Goal: Task Accomplishment & Management: Manage account settings

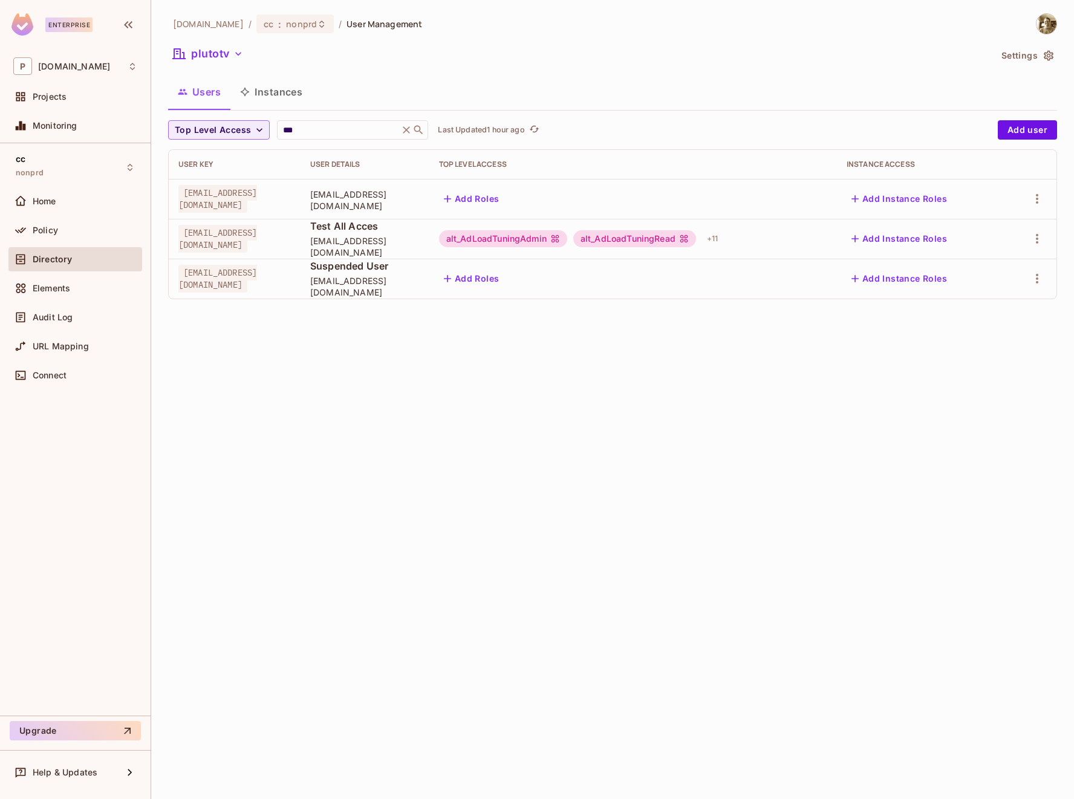
click at [309, 117] on div "[DOMAIN_NAME] / cc : nonprd / User Management plutotv Settings Users Instances …" at bounding box center [612, 161] width 889 height 296
drag, startPoint x: 307, startPoint y: 128, endPoint x: 255, endPoint y: 126, distance: 52.0
click at [255, 126] on div "Top Level Access *** ​ Last Updated 1 hour ago" at bounding box center [579, 129] width 823 height 19
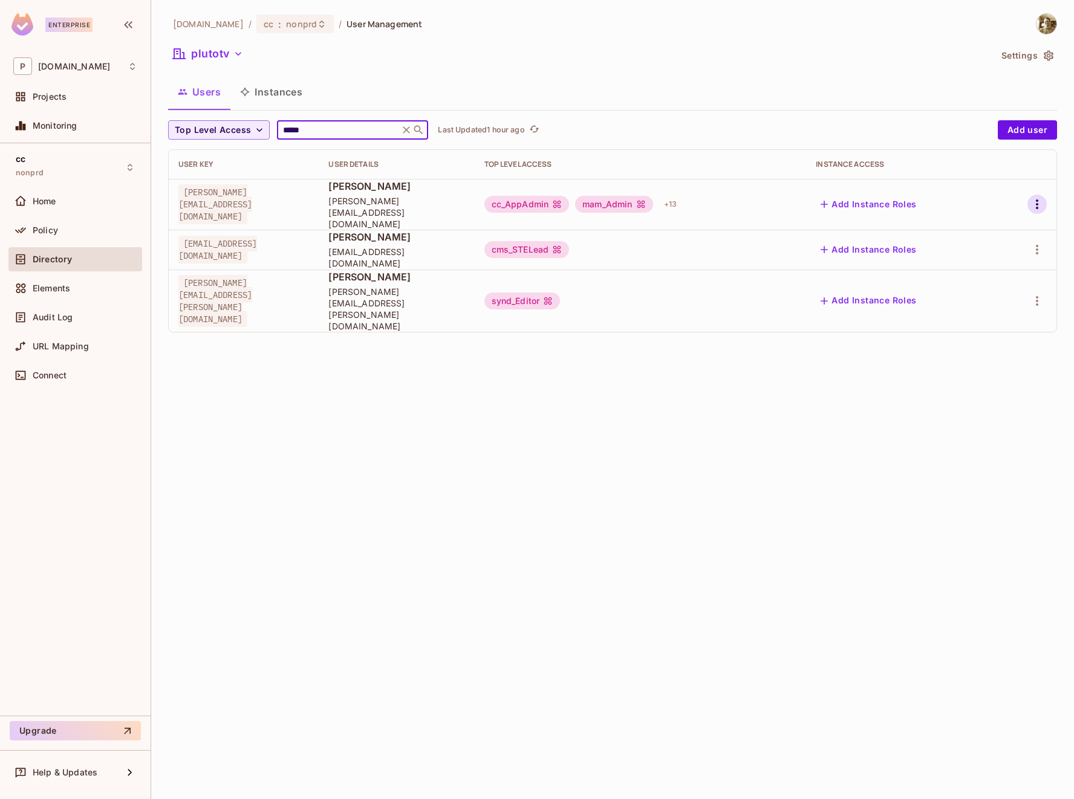
type input "*****"
click at [1034, 201] on icon "button" at bounding box center [1037, 204] width 15 height 15
click at [1014, 248] on div "Edit Attributes" at bounding box center [995, 253] width 60 height 12
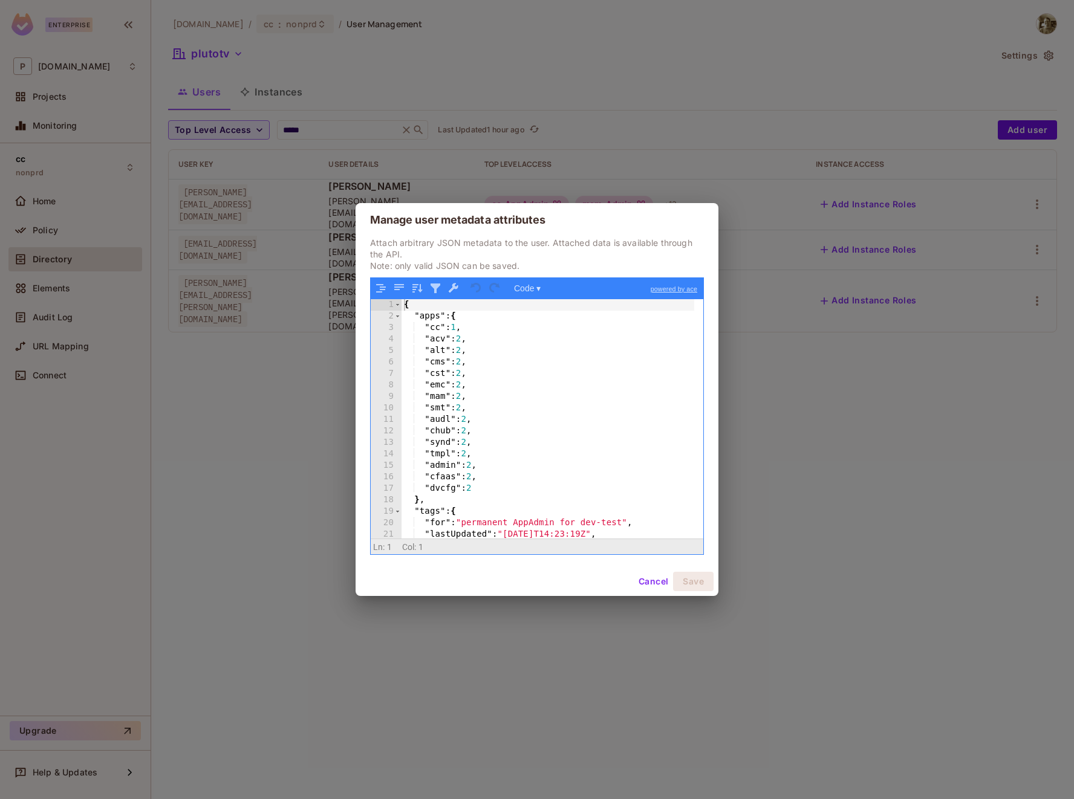
click at [507, 416] on div "{ "apps" : { "cc" : 1 , "acv" : 2 , "alt" : 2 , "cms" : 2 , "cst" : 2 , "emc" :…" at bounding box center [547, 430] width 293 height 263
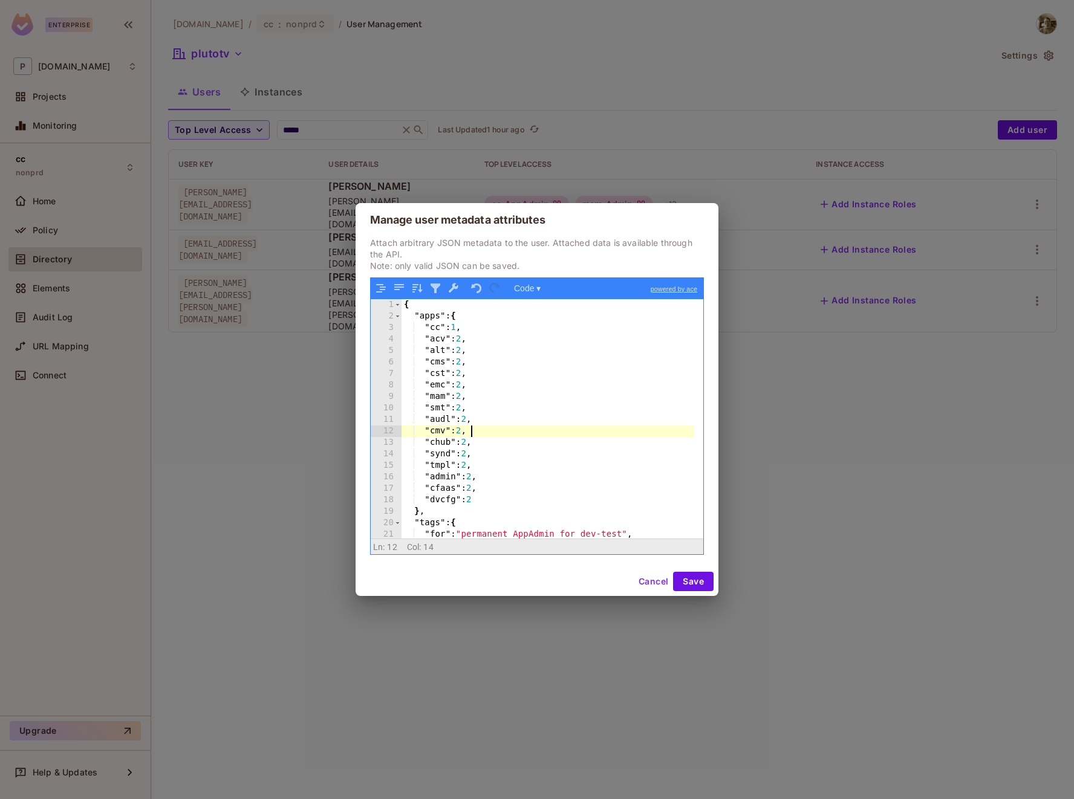
scroll to position [70, 0]
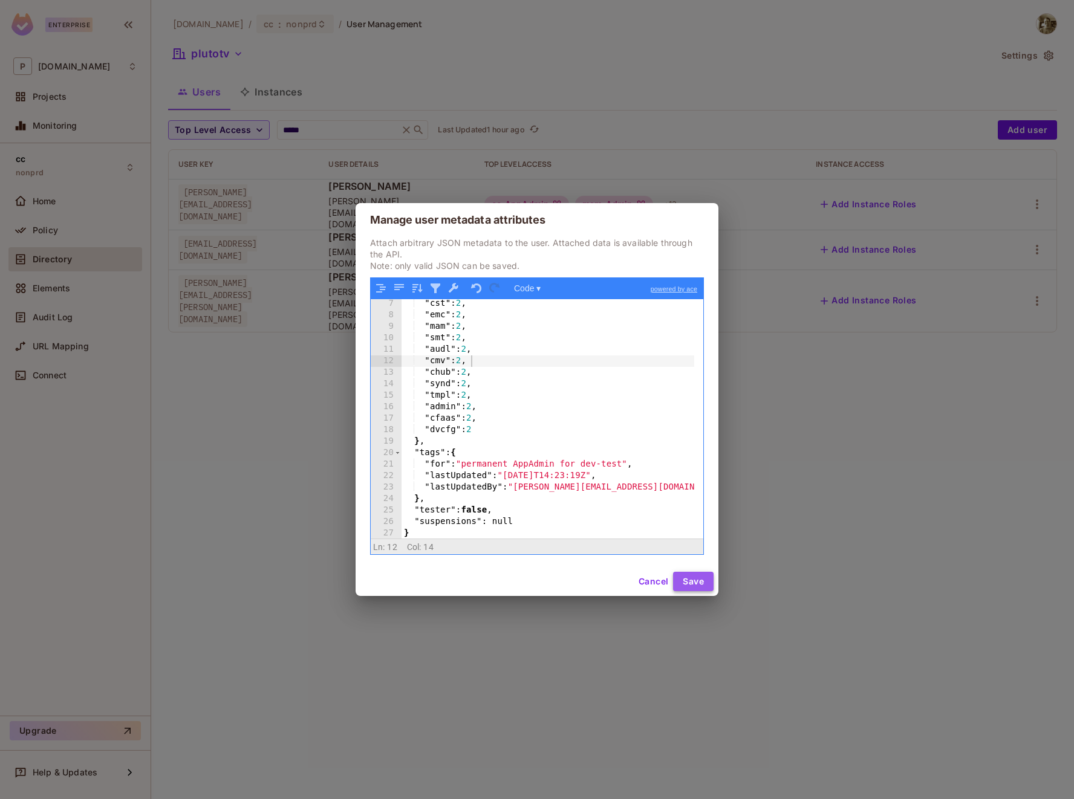
click at [680, 578] on button "Save" at bounding box center [693, 581] width 41 height 19
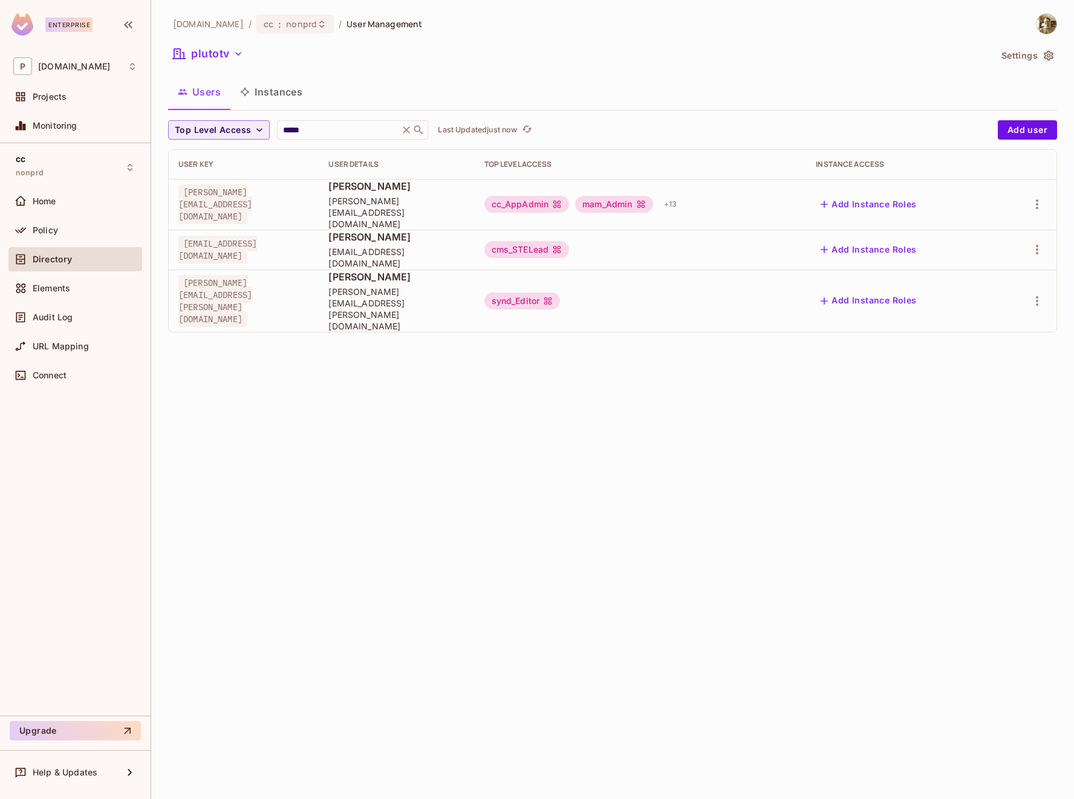
click at [742, 496] on div "[DOMAIN_NAME] / cc : nonprd / User Management plutotv Settings Users Instances …" at bounding box center [612, 399] width 923 height 799
drag, startPoint x: 325, startPoint y: 135, endPoint x: 268, endPoint y: 128, distance: 56.8
click at [268, 128] on div "Top Level Access ***** ​ Last Updated 1 minute ago" at bounding box center [579, 129] width 823 height 19
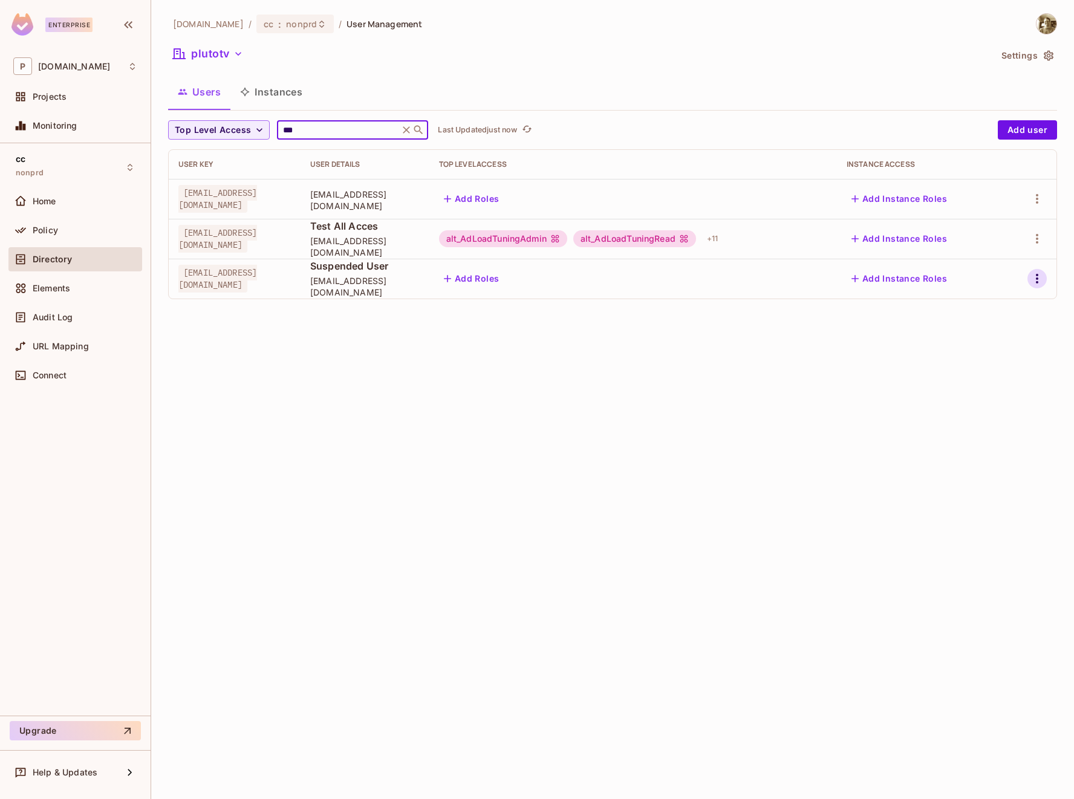
type input "***"
click at [1034, 286] on button "button" at bounding box center [1036, 278] width 19 height 19
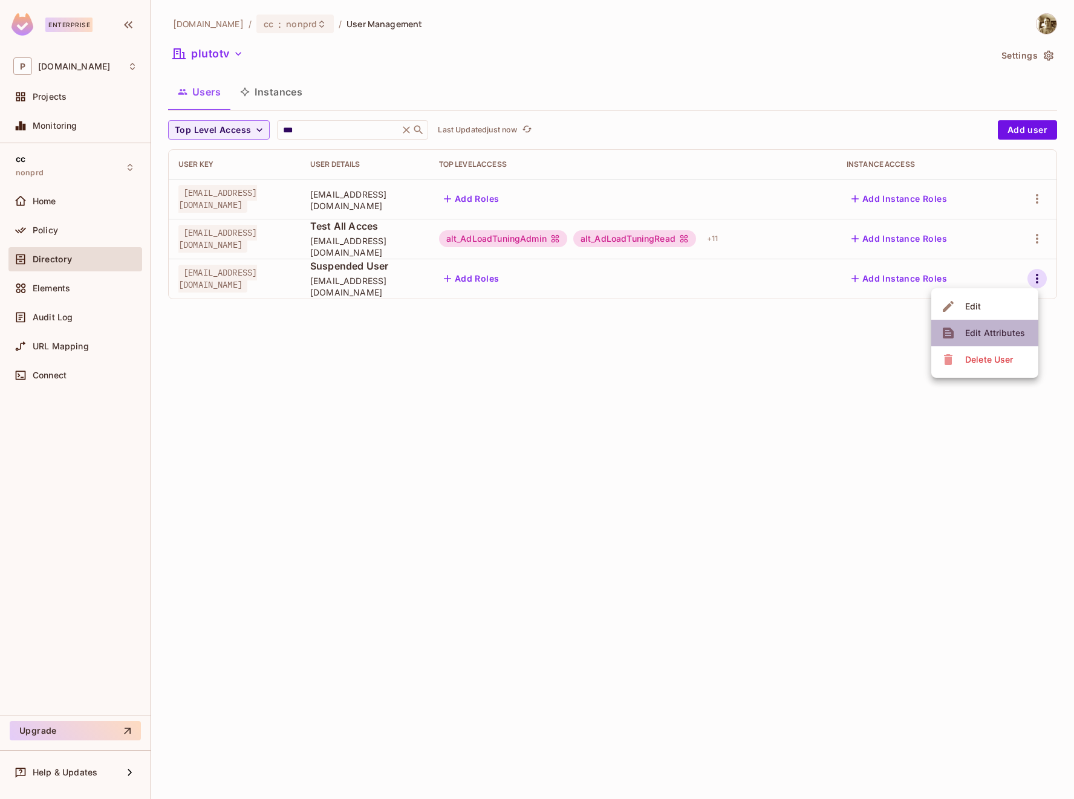
click at [996, 332] on div "Edit Attributes" at bounding box center [995, 333] width 60 height 12
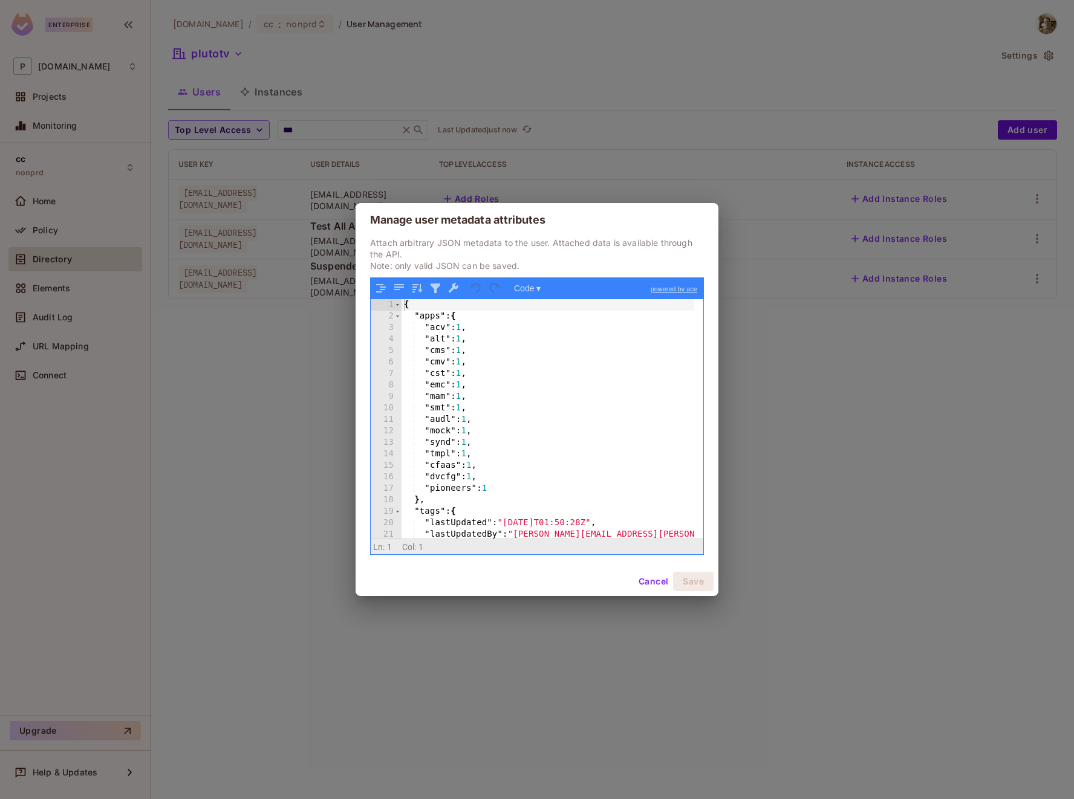
click at [480, 363] on div "{ "apps" : { "acv" : 1 , "alt" : 1 , "cms" : 1 , "cmv" : 1 , "cst" : 1 , "emc" …" at bounding box center [547, 430] width 293 height 263
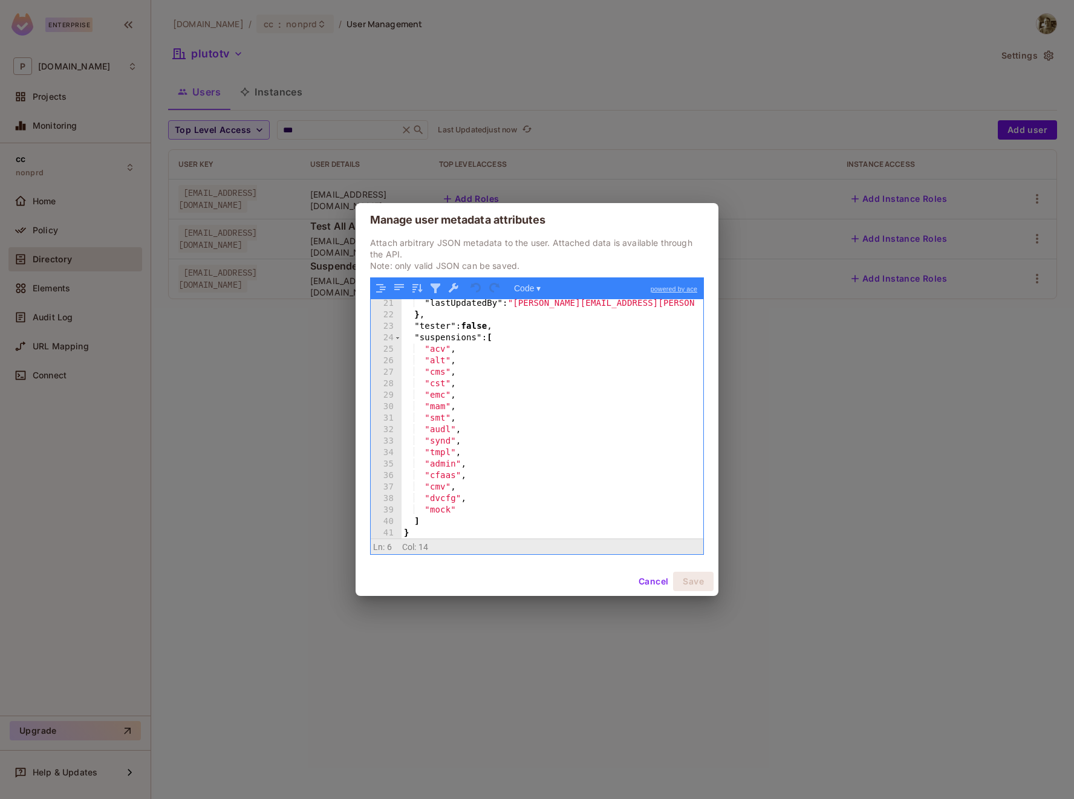
scroll to position [231, 0]
click at [487, 487] on div ""lastUpdatedBy" : "[PERSON_NAME][EMAIL_ADDRESS][PERSON_NAME][DOMAIN_NAME]" } , …" at bounding box center [547, 429] width 293 height 263
click at [658, 580] on button "Cancel" at bounding box center [653, 581] width 39 height 19
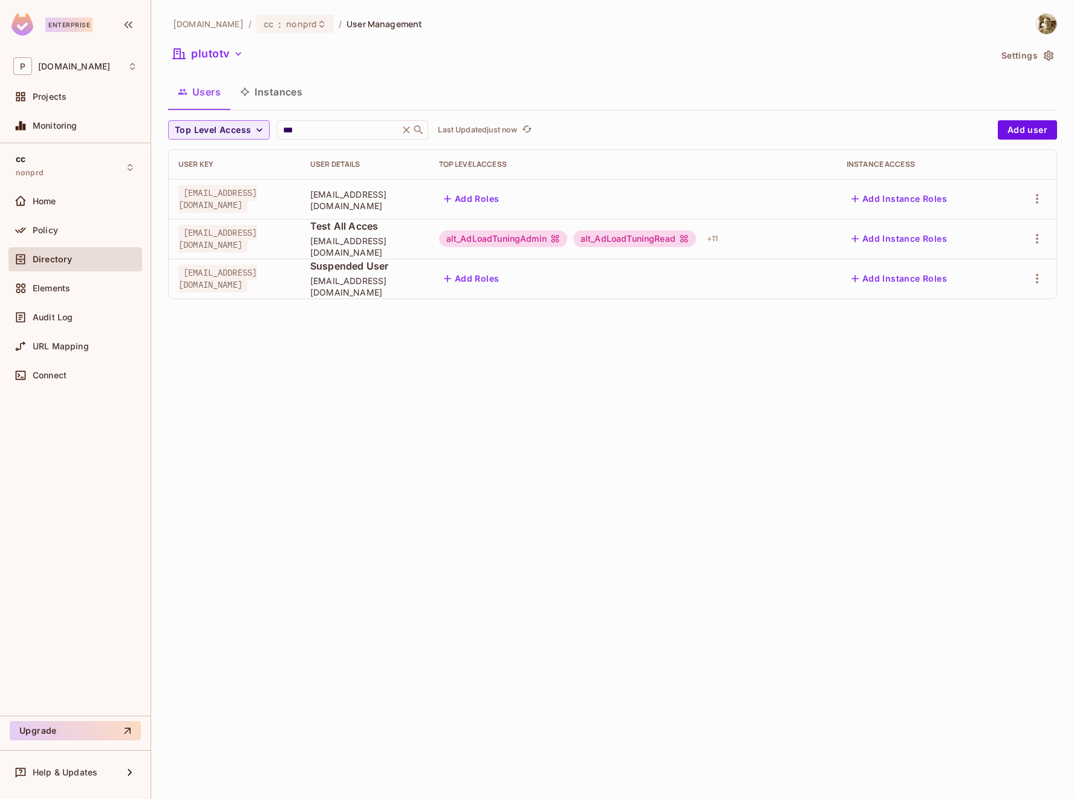
drag, startPoint x: 184, startPoint y: 271, endPoint x: 299, endPoint y: 313, distance: 122.6
click at [257, 287] on span "[EMAIL_ADDRESS][DOMAIN_NAME]" at bounding box center [217, 279] width 79 height 28
copy span "[EMAIL_ADDRESS][DOMAIN_NAME]"
